Goal: Contribute content

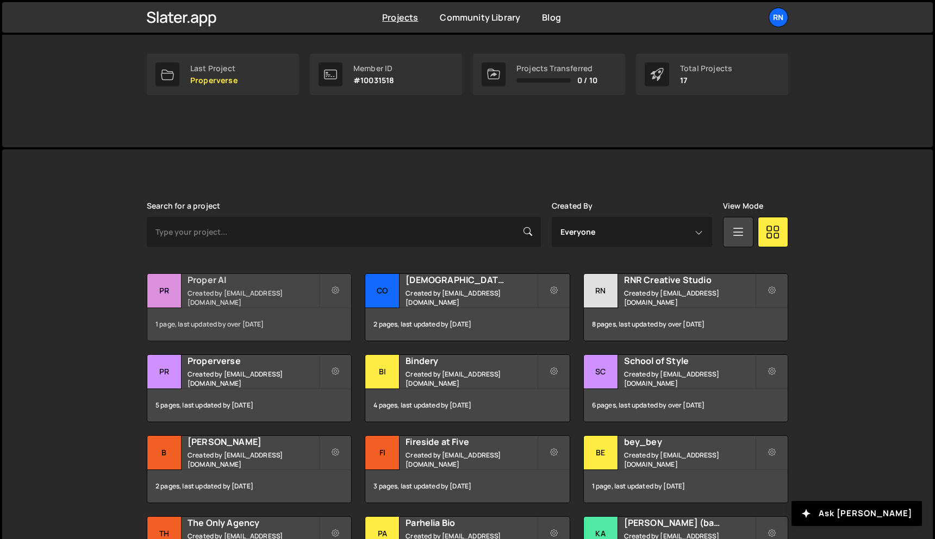
scroll to position [176, 0]
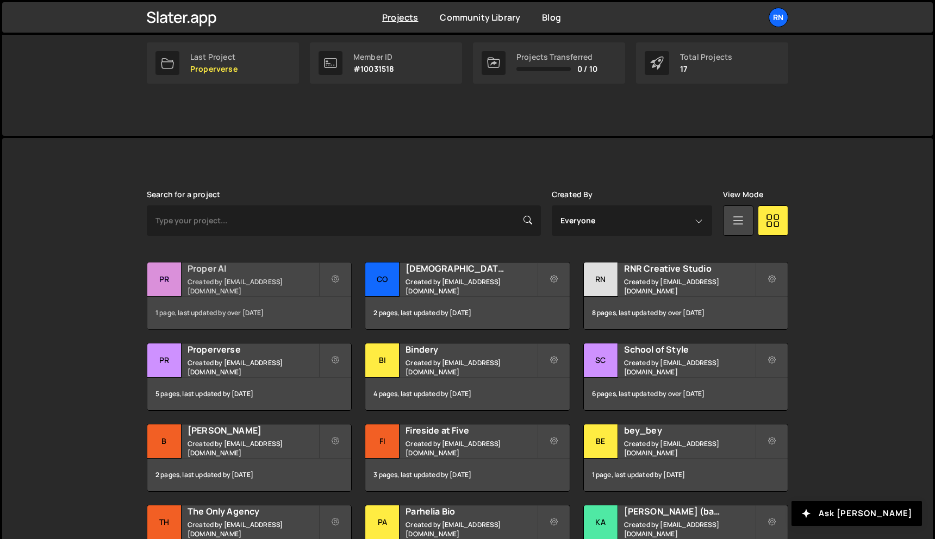
click at [213, 275] on h2 "Proper AI" at bounding box center [253, 269] width 131 height 12
click at [247, 301] on div "1 page, last updated by over [DATE]" at bounding box center [249, 313] width 204 height 33
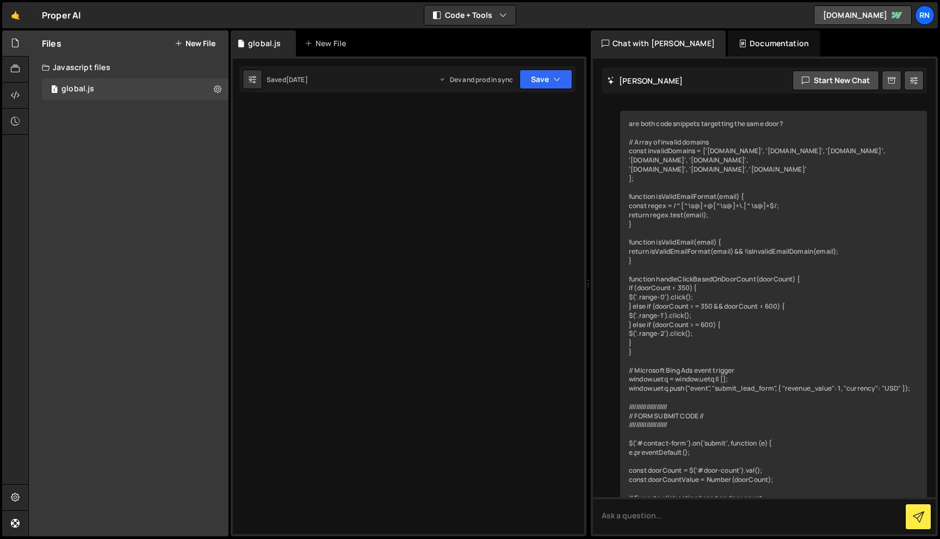
scroll to position [1354, 0]
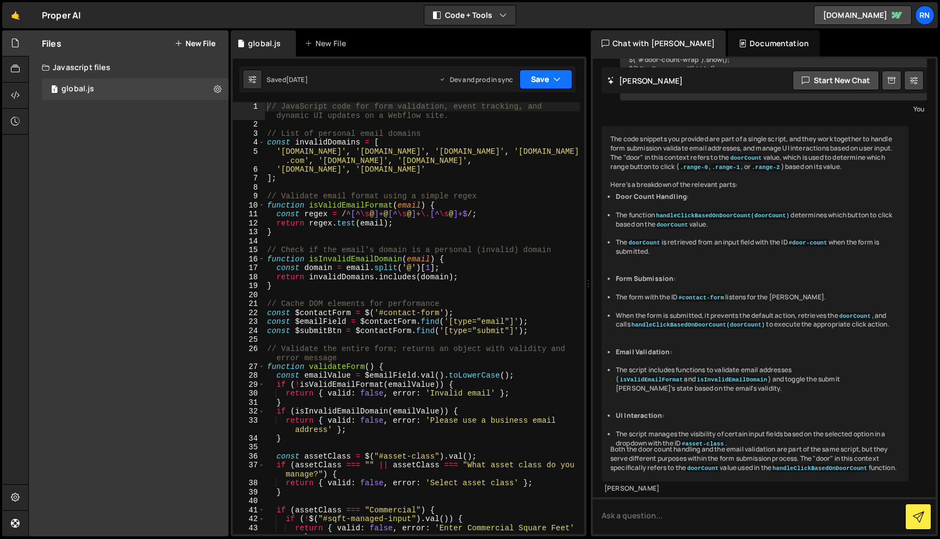
click at [544, 73] on button "Save" at bounding box center [545, 80] width 53 height 20
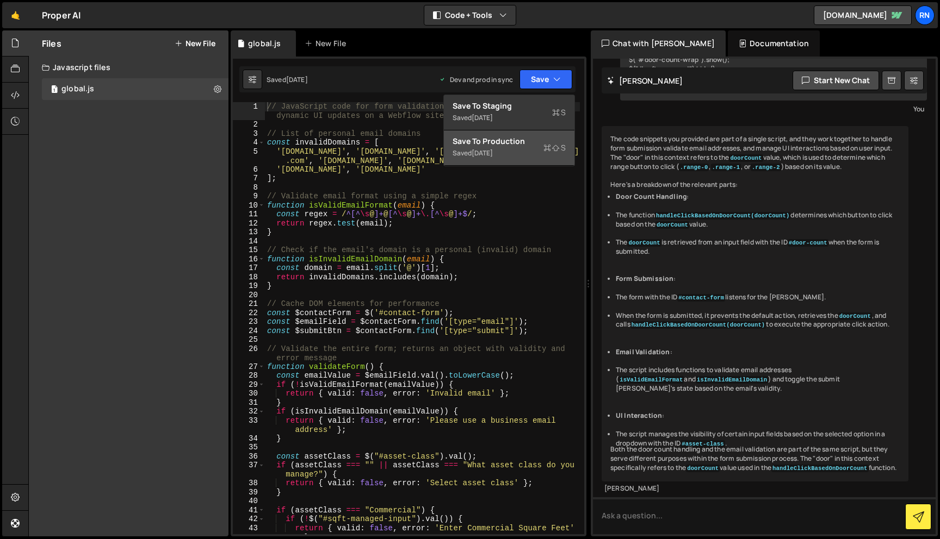
click at [493, 156] on div "2 days ago" at bounding box center [481, 152] width 21 height 9
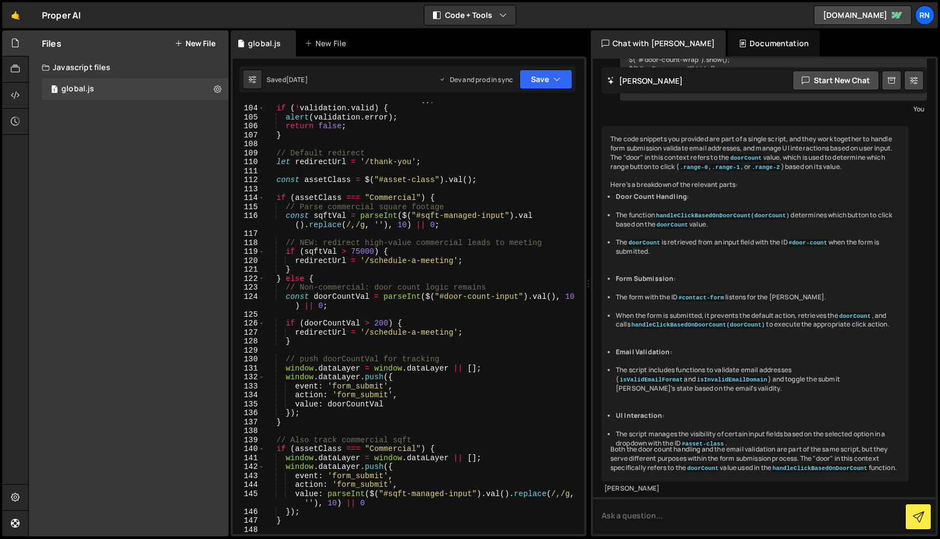
scroll to position [1029, 0]
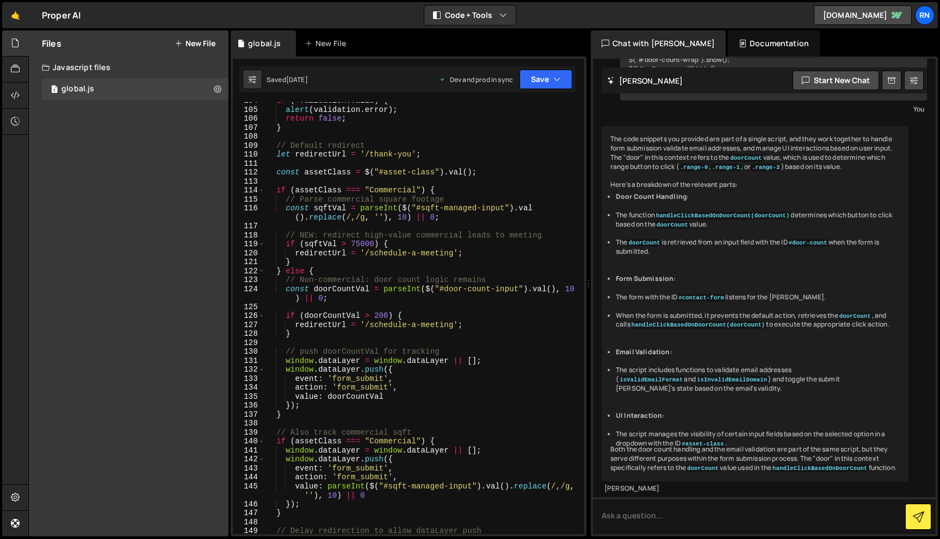
click at [381, 246] on div "if ( ! validation . valid ) { alert ( validation . error ) ; return false ; } /…" at bounding box center [422, 321] width 315 height 450
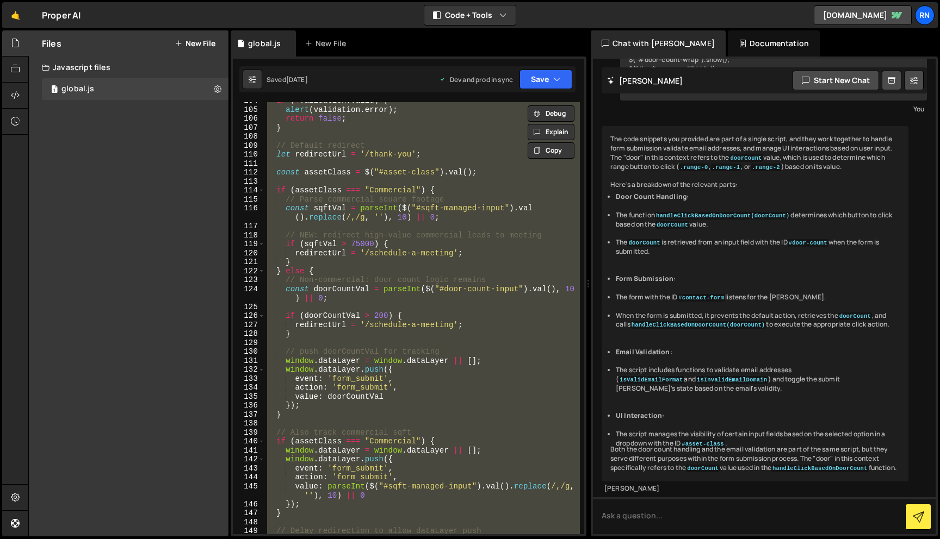
paste textarea
type textarea "});"
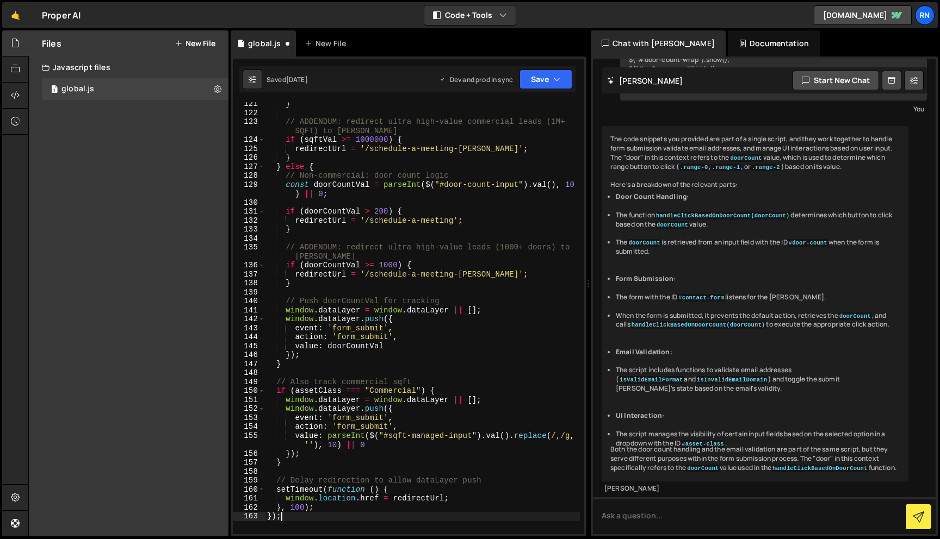
scroll to position [1283, 0]
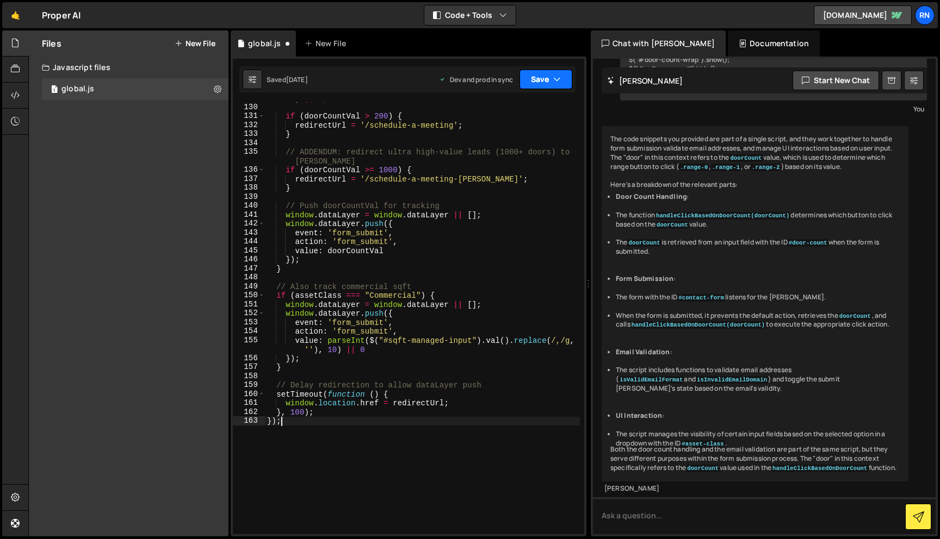
click at [532, 81] on button "Save" at bounding box center [545, 80] width 53 height 20
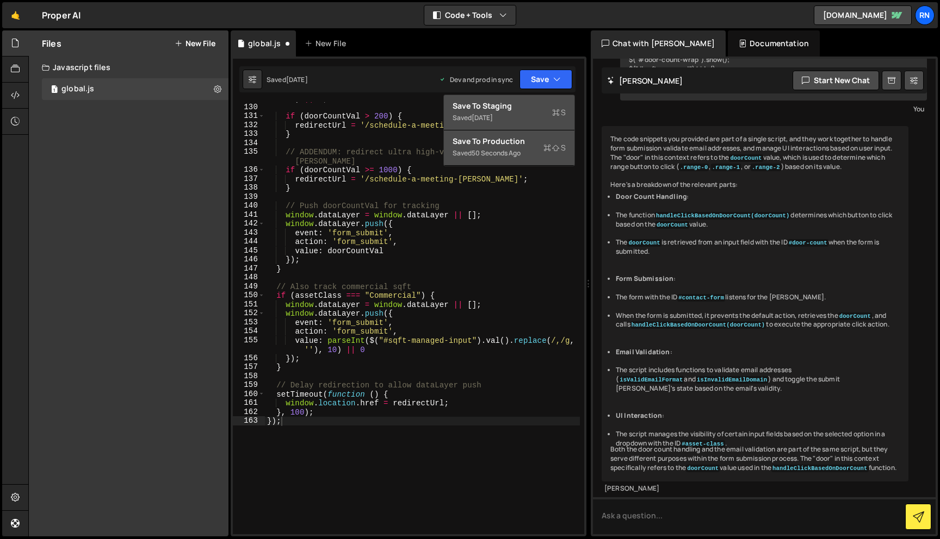
click at [529, 116] on div "Saved 2 days ago" at bounding box center [508, 117] width 113 height 13
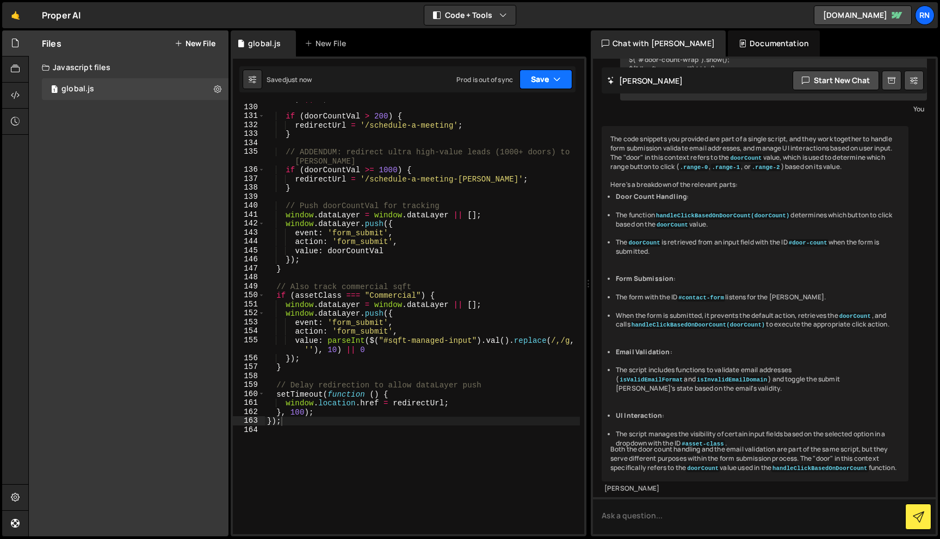
click at [553, 76] on icon "button" at bounding box center [557, 79] width 8 height 11
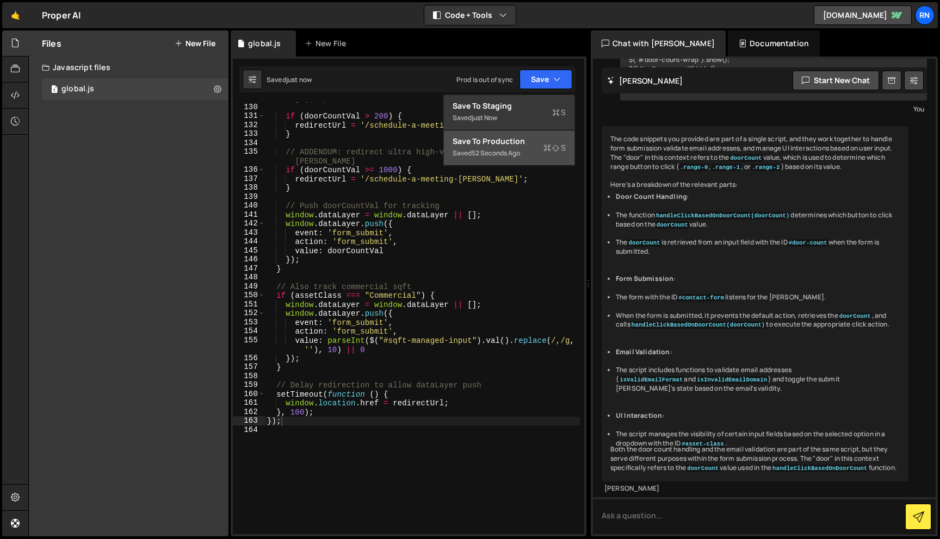
click at [518, 147] on div "Saved 52 seconds ago" at bounding box center [508, 153] width 113 height 13
